Goal: Transaction & Acquisition: Download file/media

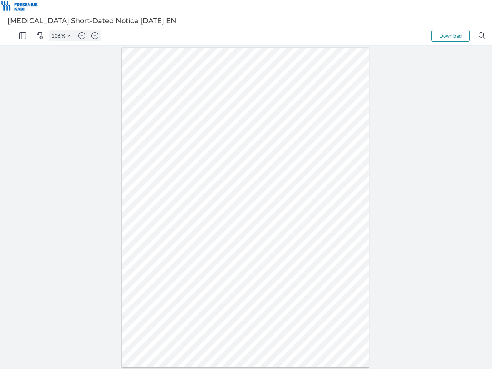
click at [23, 36] on img "Panel" at bounding box center [22, 35] width 7 height 7
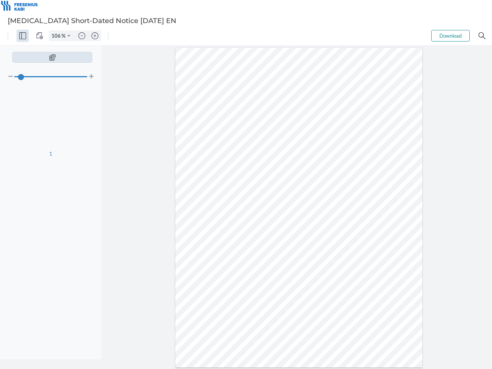
click at [40, 36] on img "View Controls" at bounding box center [39, 35] width 7 height 7
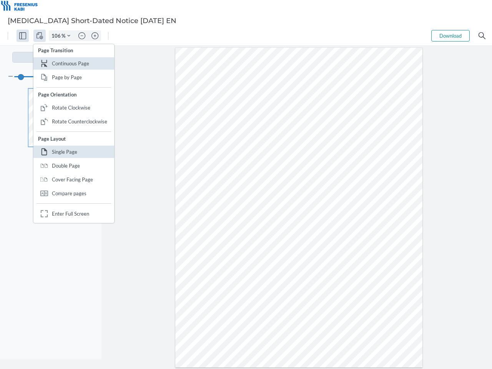
click at [57, 36] on input "106" at bounding box center [55, 35] width 12 height 7
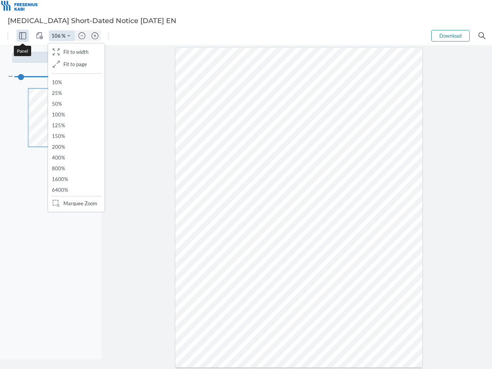
click at [69, 36] on img "Zoom Controls" at bounding box center [68, 35] width 3 height 3
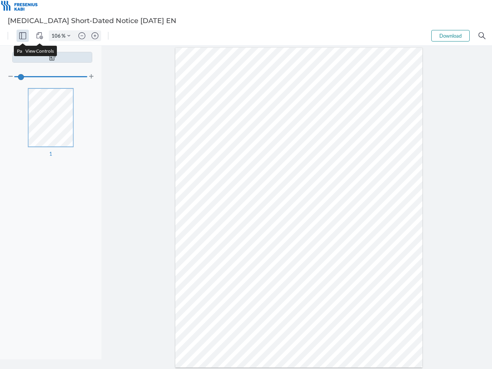
click at [82, 36] on img "Zoom out" at bounding box center [81, 35] width 7 height 7
click at [95, 36] on img "Zoom in" at bounding box center [94, 35] width 7 height 7
type input "106"
click at [450, 36] on button "Download" at bounding box center [450, 36] width 38 height 12
click at [482, 36] on img "Search" at bounding box center [481, 35] width 7 height 7
